Goal: Obtain resource: Obtain resource

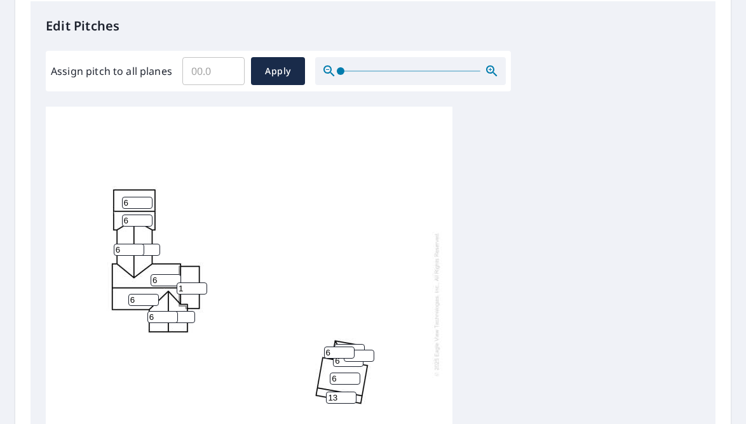
scroll to position [3, 0]
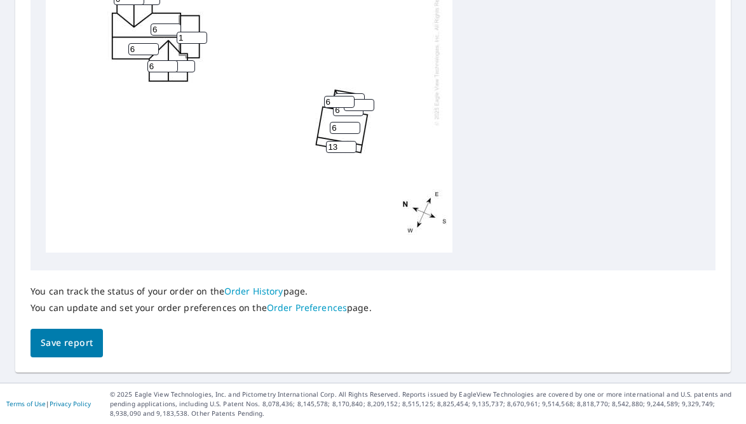
click at [71, 351] on button "Save report" at bounding box center [66, 343] width 72 height 29
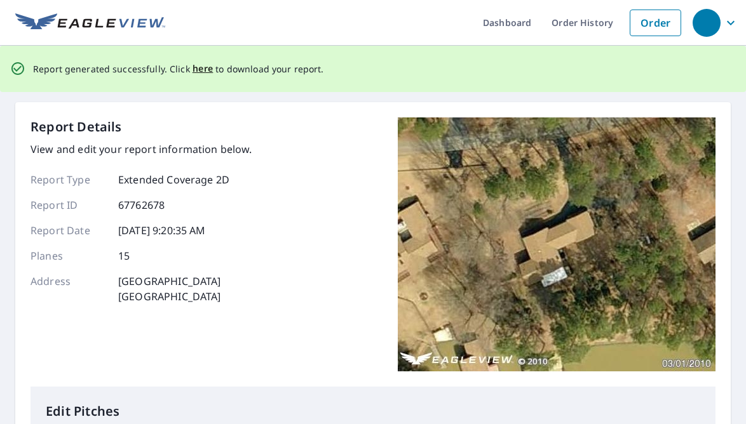
scroll to position [0, 0]
click at [195, 65] on span "here" at bounding box center [202, 70] width 21 height 16
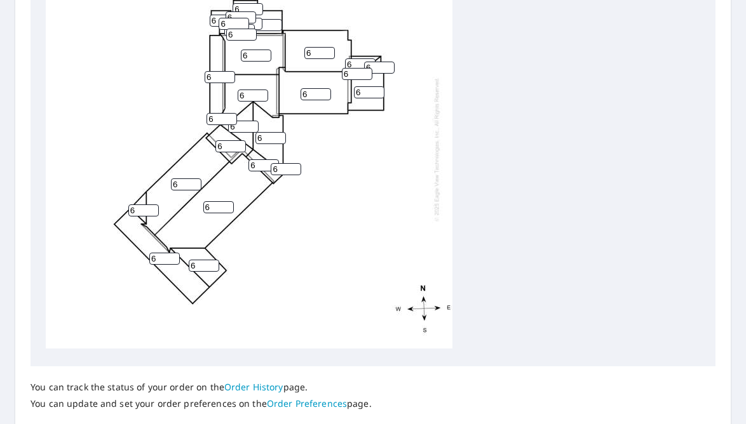
scroll to position [549, 0]
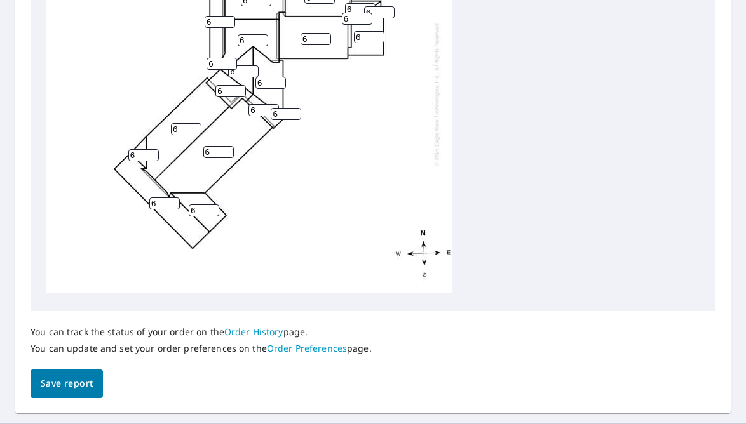
click at [78, 385] on span "Save report" at bounding box center [67, 384] width 52 height 16
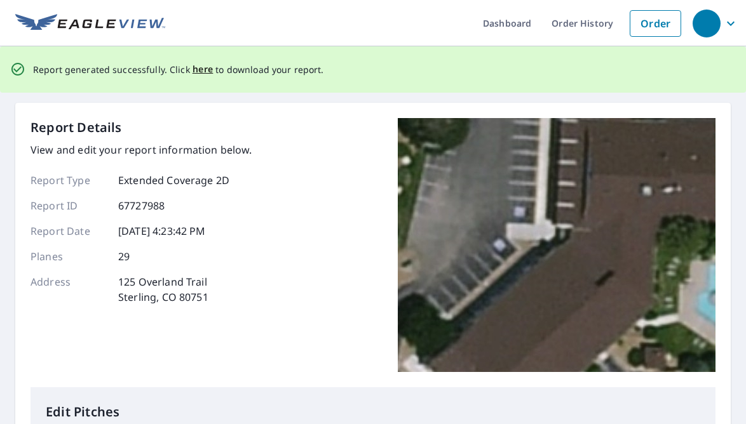
scroll to position [0, 0]
click at [198, 72] on span "here" at bounding box center [202, 70] width 21 height 16
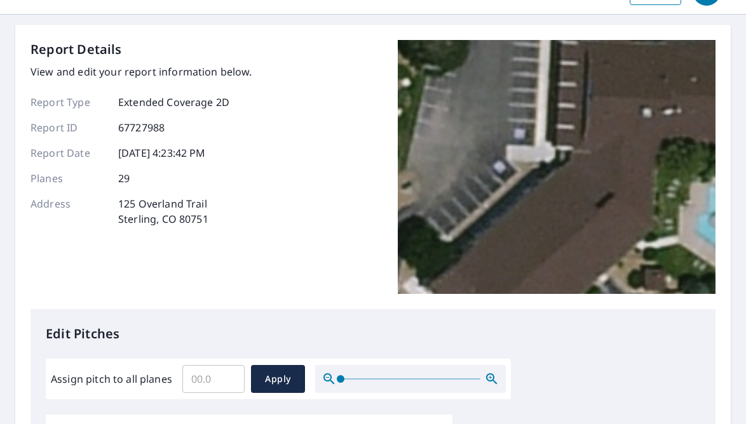
scroll to position [34, 0]
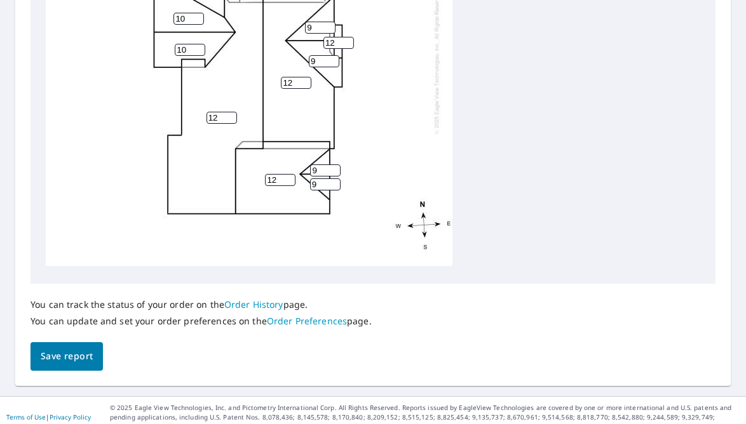
scroll to position [600, 0]
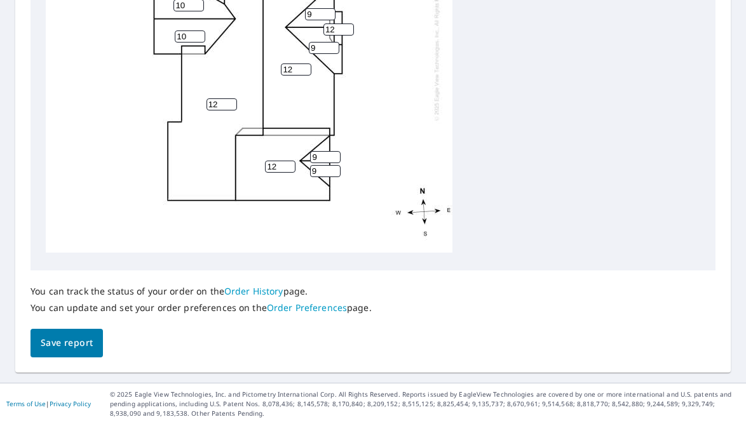
click at [50, 354] on button "Save report" at bounding box center [66, 343] width 72 height 29
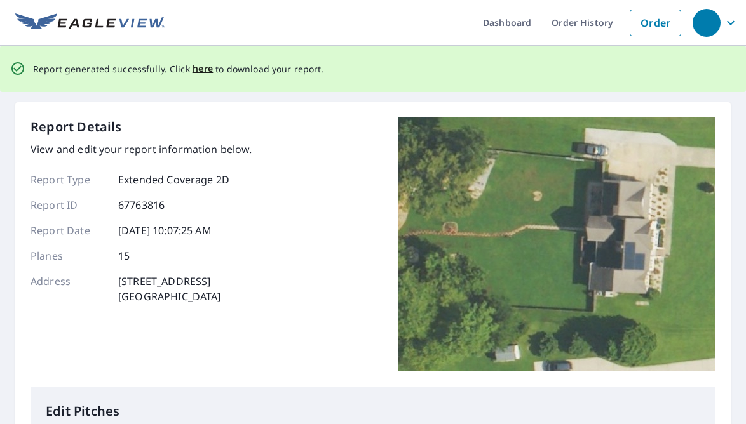
scroll to position [0, 0]
click at [197, 71] on span "here" at bounding box center [202, 70] width 21 height 16
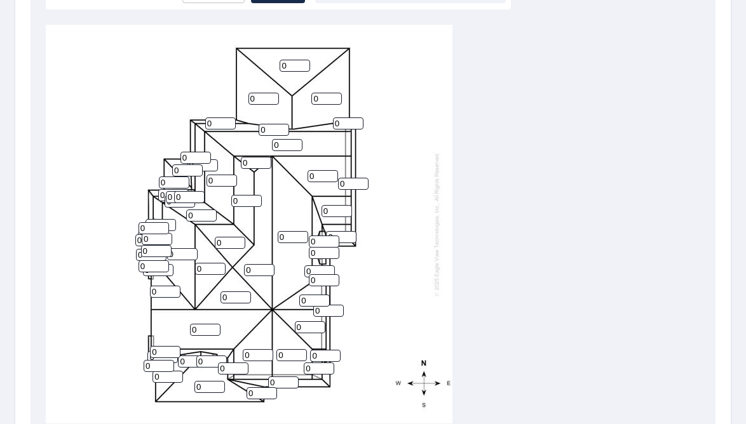
scroll to position [436, 0]
